Goal: Information Seeking & Learning: Learn about a topic

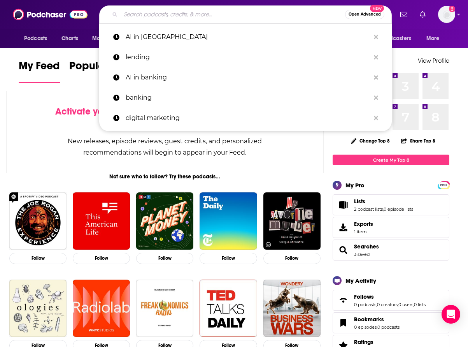
click at [154, 17] on input "Search podcasts, credits, & more..." at bounding box center [233, 14] width 225 height 12
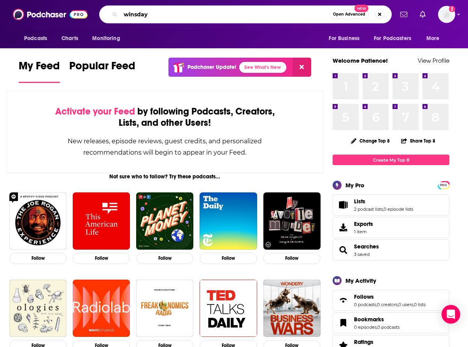
type input "winsday"
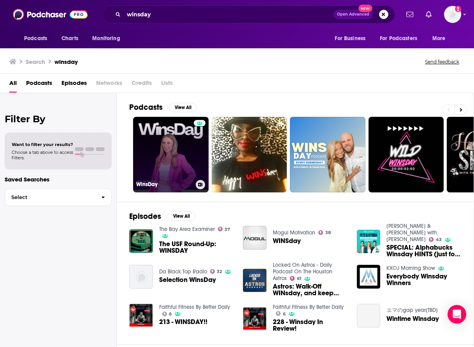
click at [169, 158] on link "WinsDay" at bounding box center [171, 155] width 76 height 76
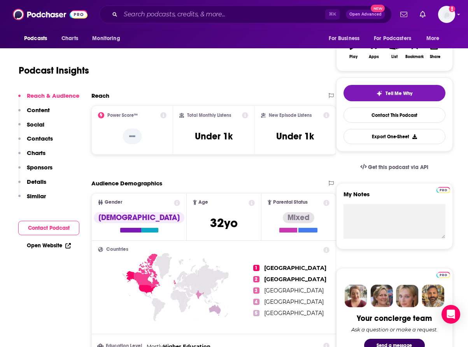
scroll to position [133, 0]
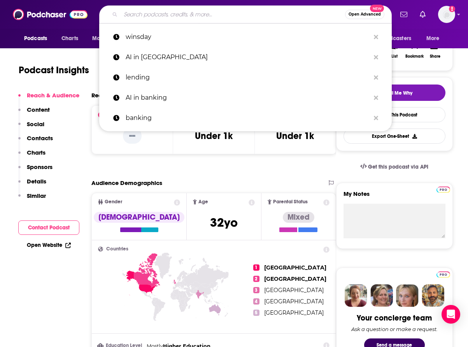
click at [139, 13] on input "Search podcasts, credits, & more..." at bounding box center [233, 14] width 225 height 12
paste input "Deconstructing Data"
type input "Deconstructing Data"
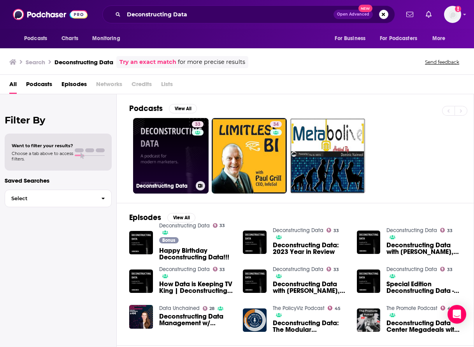
click at [169, 151] on link "33 Deconstructing Data" at bounding box center [171, 156] width 76 height 76
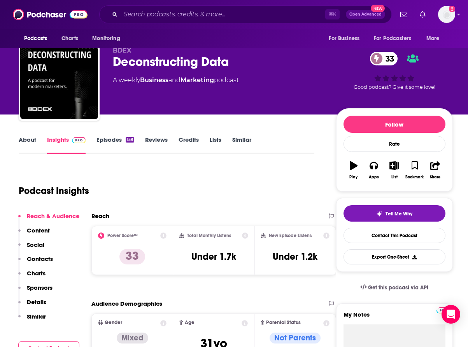
scroll to position [14, 0]
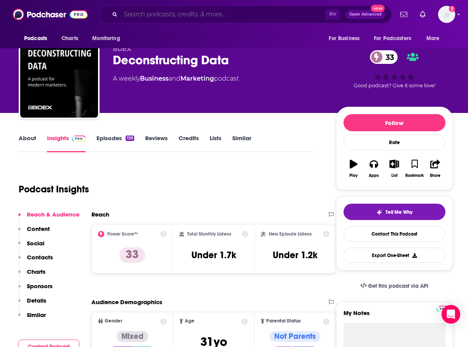
click at [227, 16] on input "Search podcasts, credits, & more..." at bounding box center [223, 14] width 205 height 12
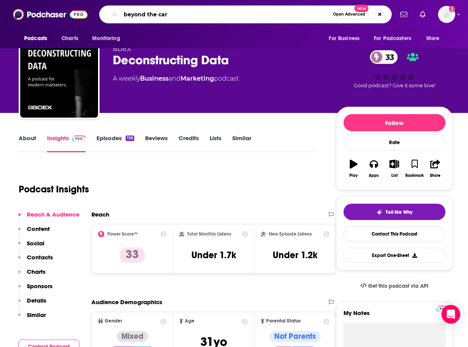
type input "beyond the cart"
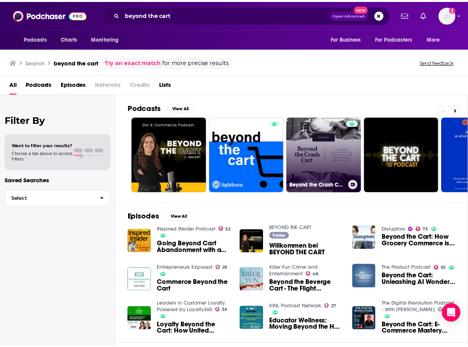
scroll to position [2, 0]
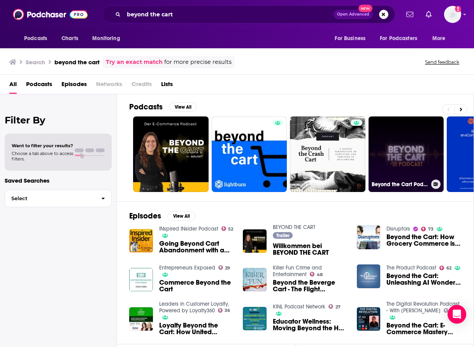
click at [397, 146] on link "Beyond the Cart Podcast" at bounding box center [407, 154] width 76 height 76
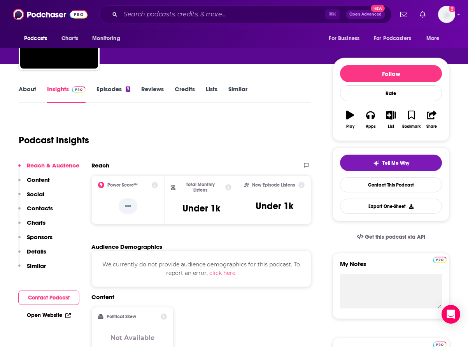
scroll to position [64, 0]
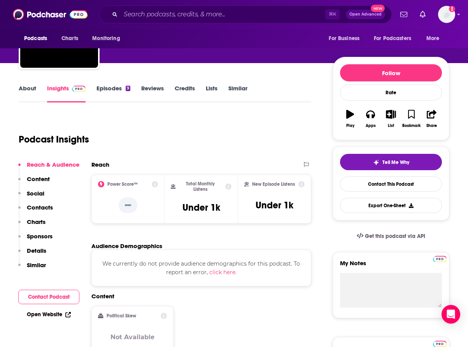
click at [50, 312] on link "Open Website" at bounding box center [49, 314] width 44 height 7
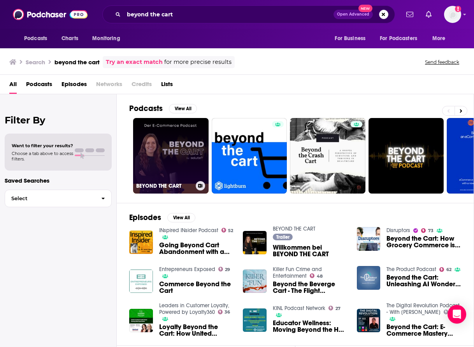
click at [179, 160] on link "BEYOND THE CART" at bounding box center [171, 156] width 76 height 76
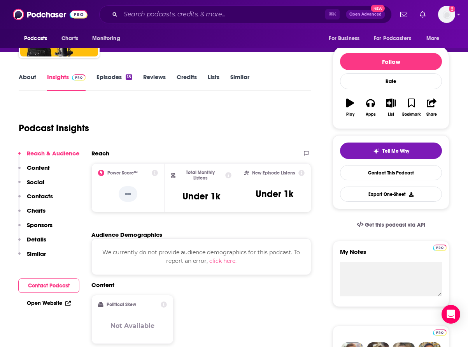
scroll to position [76, 0]
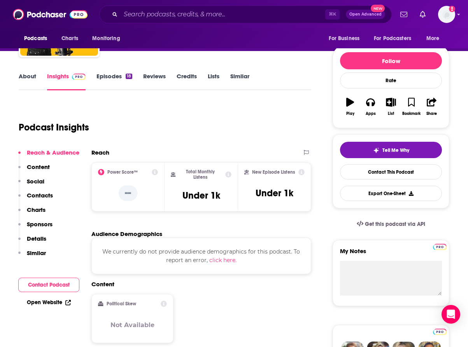
click at [41, 299] on link "Open Website" at bounding box center [49, 302] width 44 height 7
click at [175, 17] on input "Search podcasts, credits, & more..." at bounding box center [223, 14] width 205 height 12
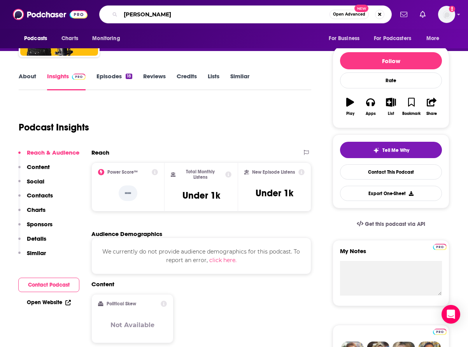
type input "[PERSON_NAME]"
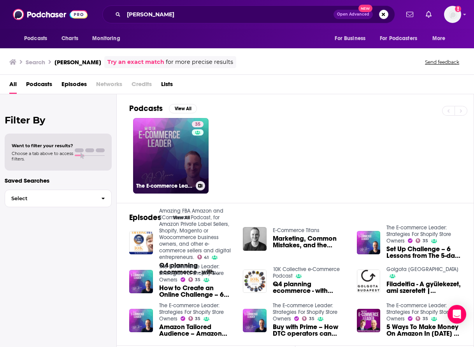
click at [160, 162] on link "35 The E-commerce Leader: Strategies For Shopify Store Owners" at bounding box center [171, 156] width 76 height 76
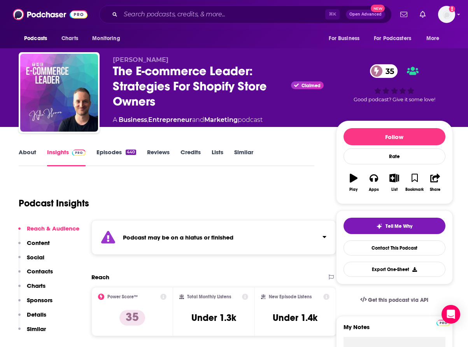
click at [112, 151] on link "Episodes 440" at bounding box center [117, 157] width 40 height 18
